Goal: Task Accomplishment & Management: Manage account settings

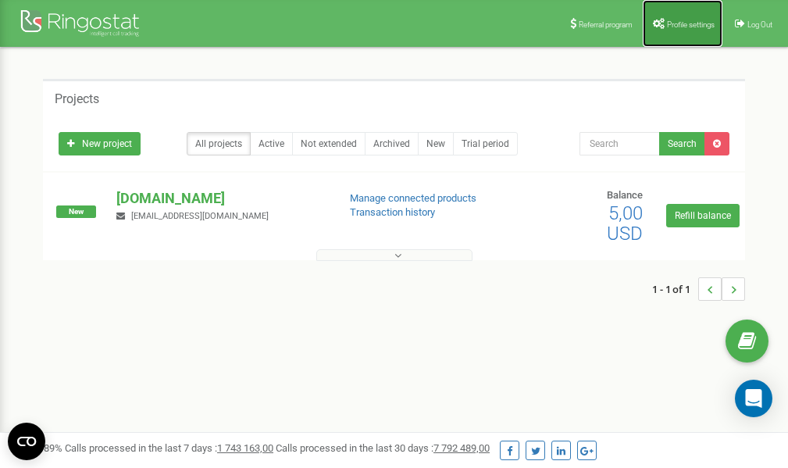
click at [681, 30] on link "Profile settings" at bounding box center [683, 23] width 80 height 47
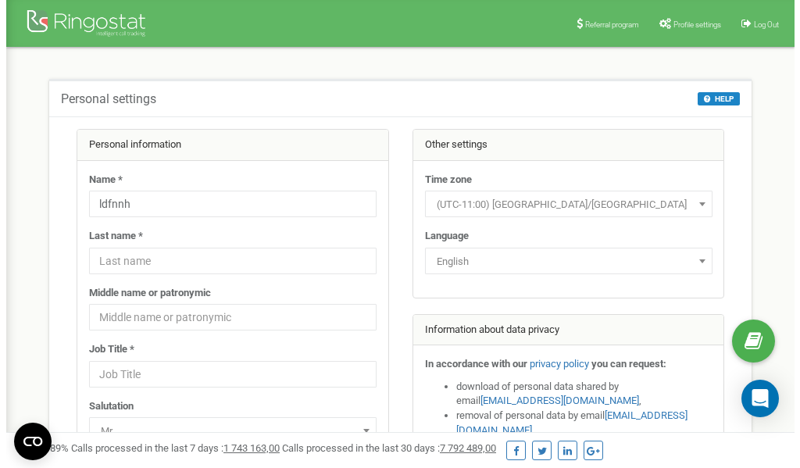
scroll to position [78, 0]
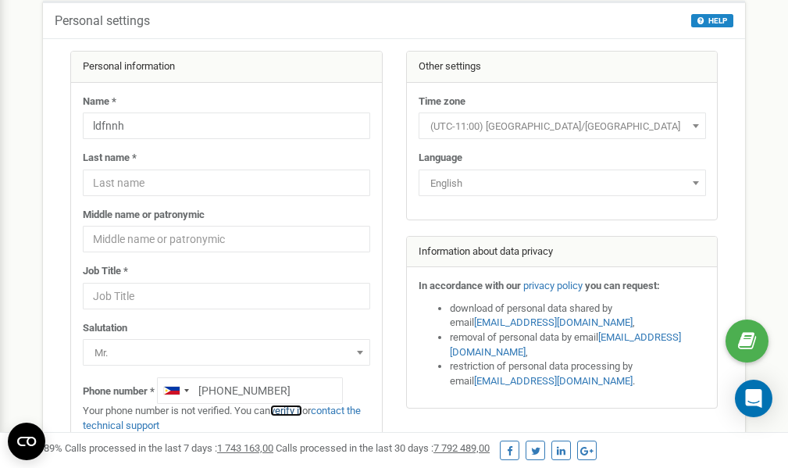
click at [295, 409] on link "verify it" at bounding box center [286, 411] width 32 height 12
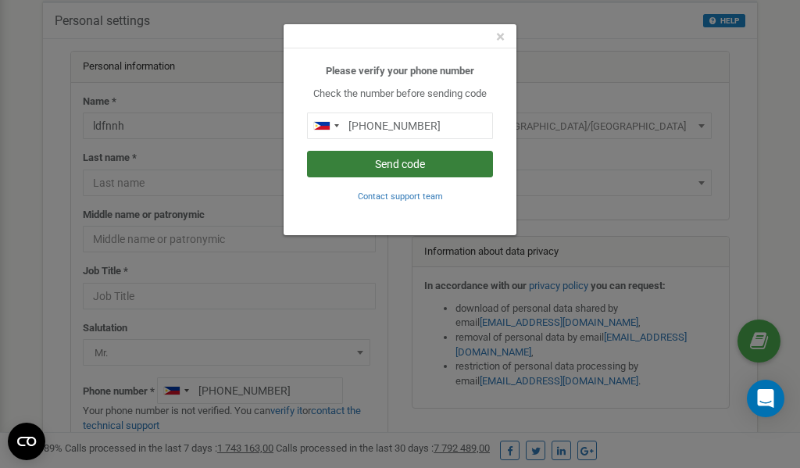
click at [412, 169] on button "Send code" at bounding box center [400, 164] width 186 height 27
